Goal: Task Accomplishment & Management: Use online tool/utility

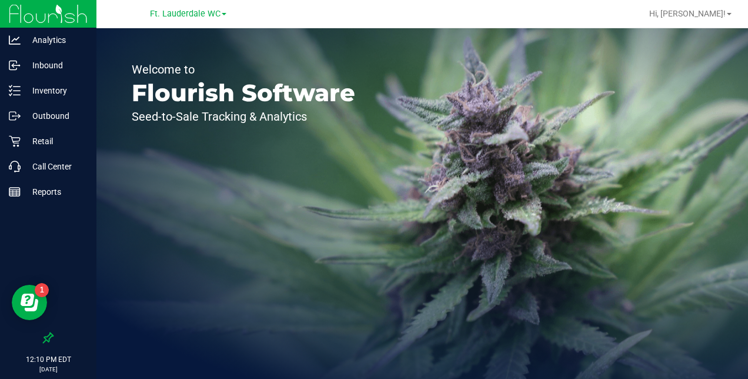
click at [212, 21] on div "Ft. Lauderdale WC" at bounding box center [188, 13] width 76 height 14
click at [213, 15] on span "Ft. Lauderdale WC" at bounding box center [185, 14] width 71 height 11
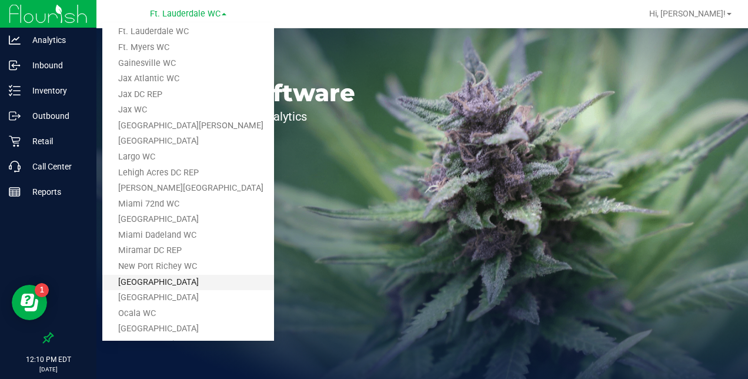
scroll to position [532, 0]
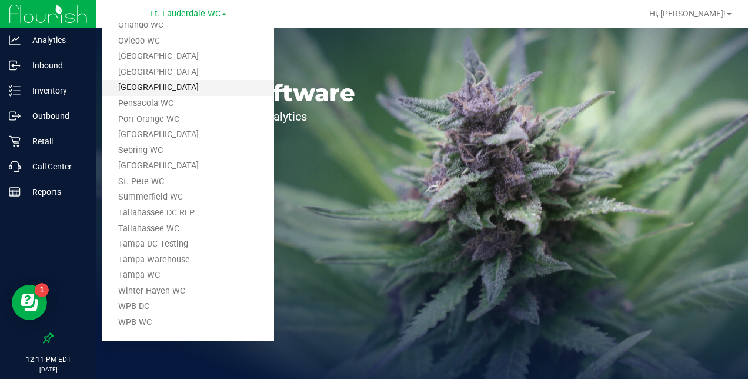
click at [155, 91] on link "[GEOGRAPHIC_DATA]" at bounding box center [188, 88] width 172 height 16
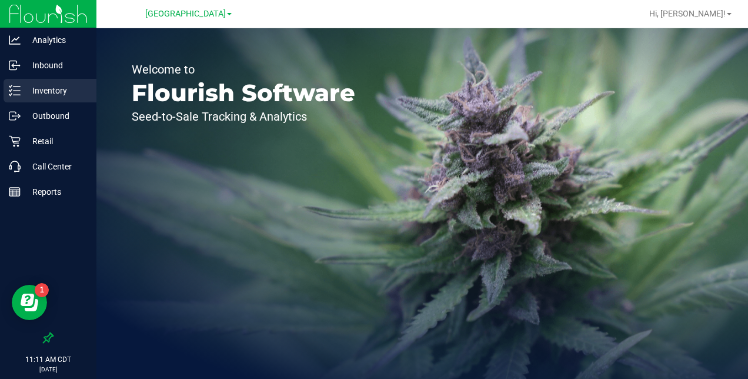
click at [60, 86] on p "Inventory" at bounding box center [56, 90] width 71 height 14
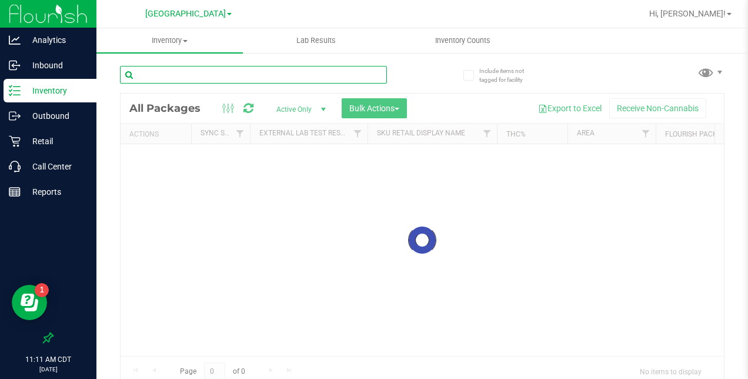
click at [193, 74] on input "text" at bounding box center [253, 75] width 267 height 18
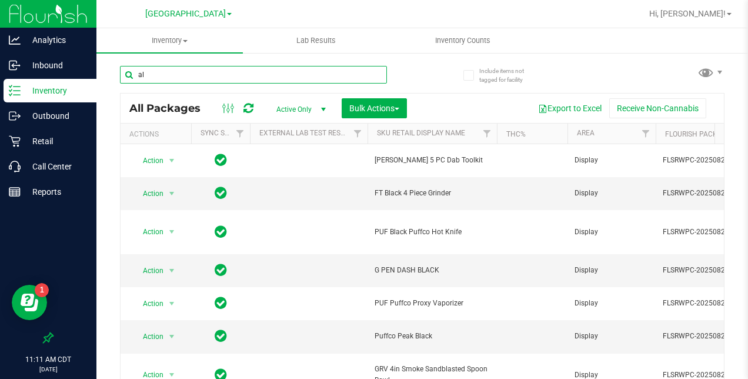
type input "a"
type input "orbit"
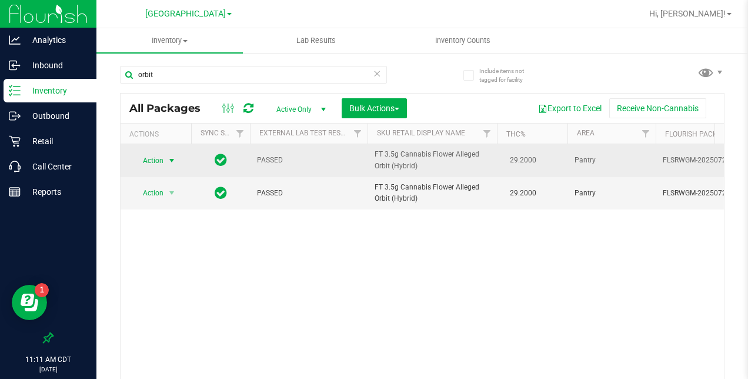
click at [172, 158] on span "select" at bounding box center [171, 160] width 9 height 9
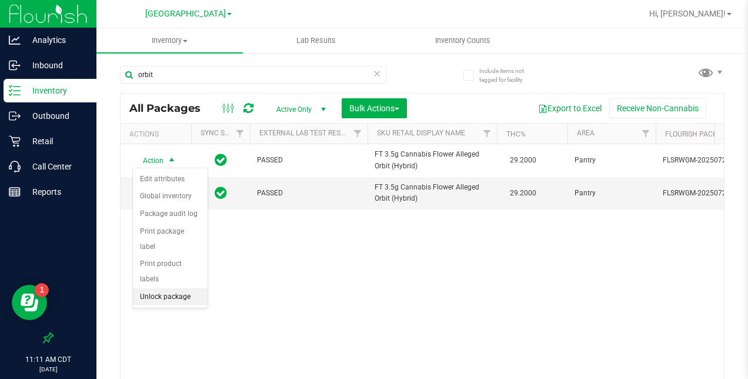
click at [177, 288] on li "Unlock package" at bounding box center [170, 297] width 75 height 18
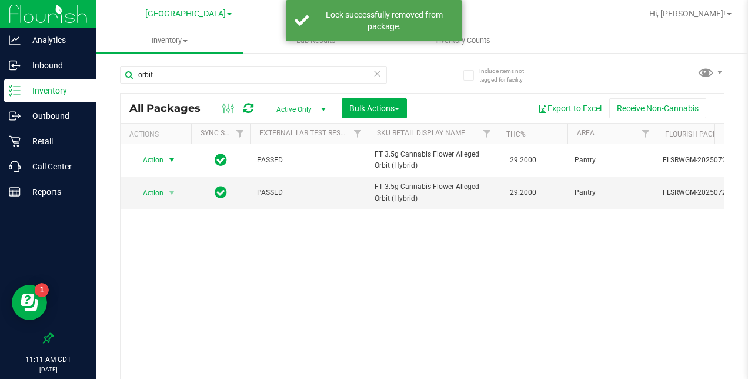
click at [172, 159] on span "select" at bounding box center [171, 159] width 9 height 9
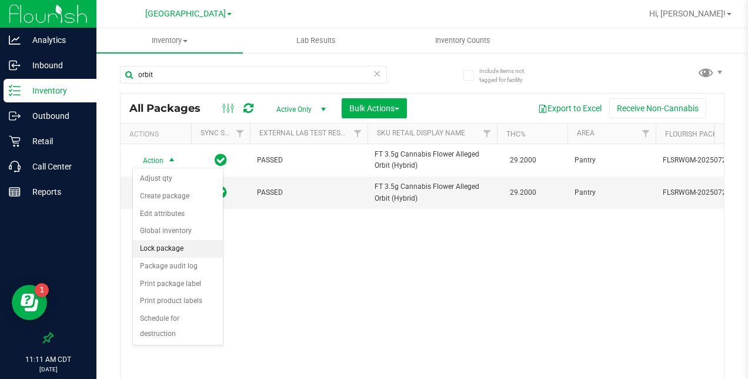
click at [171, 248] on li "Lock package" at bounding box center [178, 249] width 90 height 18
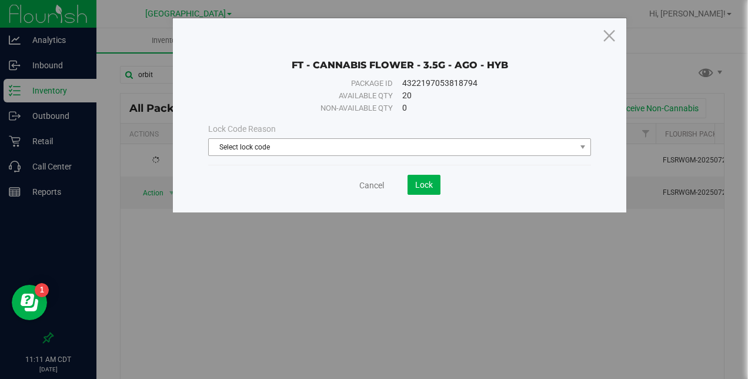
click at [347, 141] on span "Select lock code" at bounding box center [392, 147] width 366 height 16
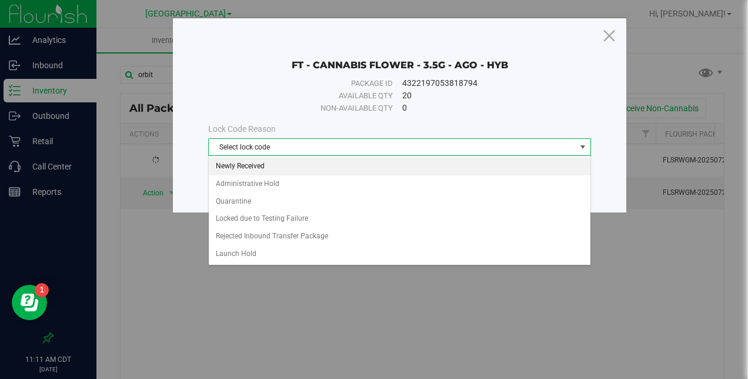
click at [249, 165] on li "Newly Received" at bounding box center [400, 167] width 382 height 18
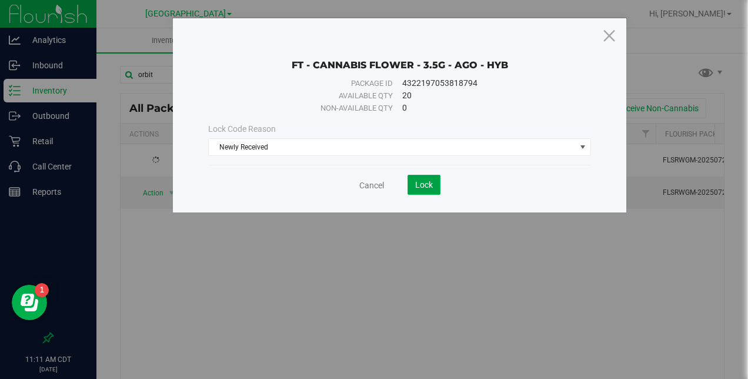
click at [421, 185] on span "Lock" at bounding box center [424, 184] width 18 height 9
